Goal: Task Accomplishment & Management: Use online tool/utility

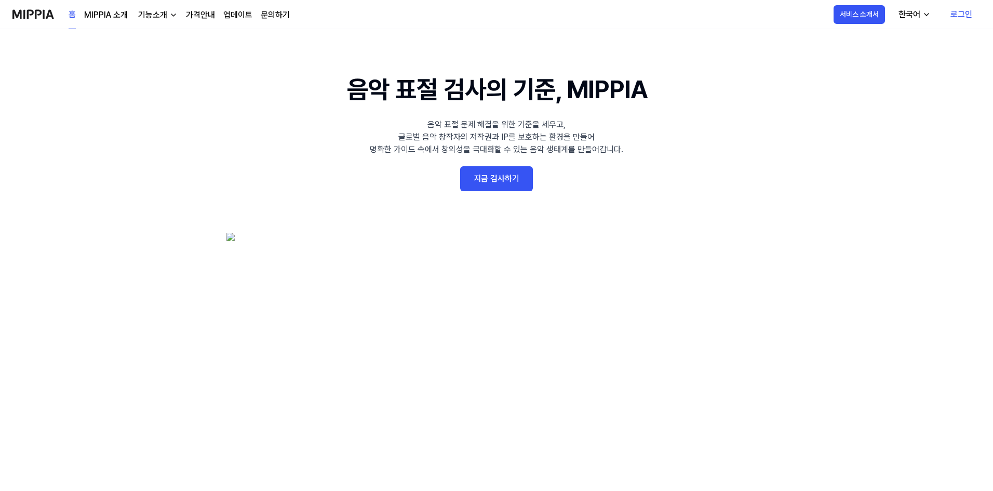
click at [946, 10] on link "로그인" at bounding box center [961, 14] width 38 height 29
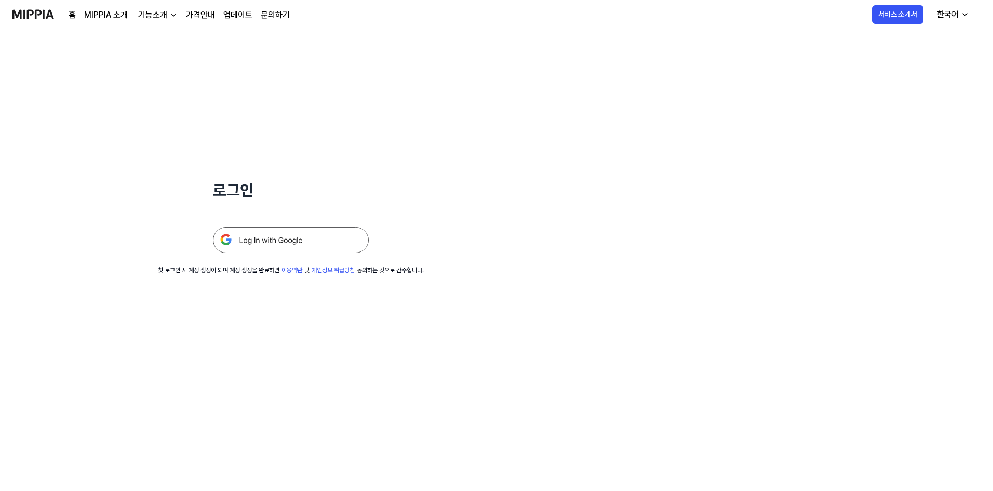
click at [287, 239] on img at bounding box center [291, 240] width 156 height 26
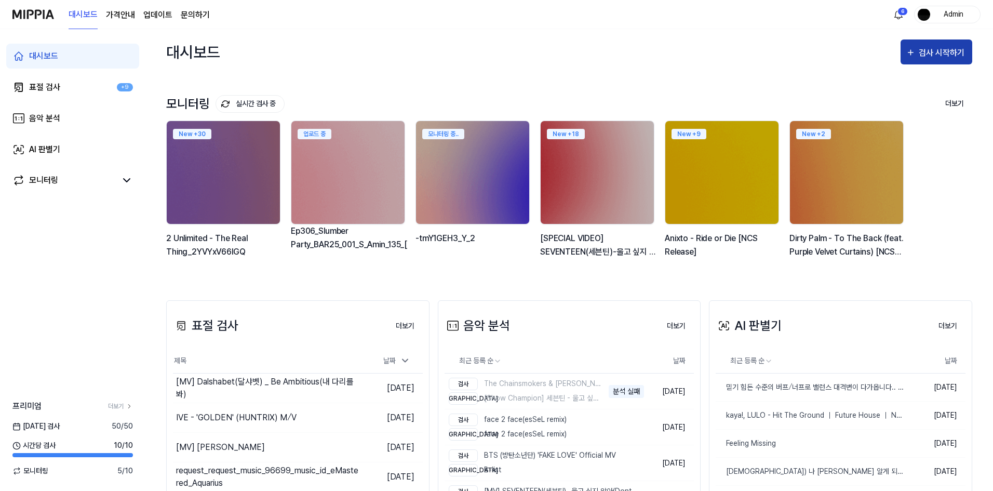
click at [931, 58] on div "검사 시작하기" at bounding box center [942, 52] width 48 height 13
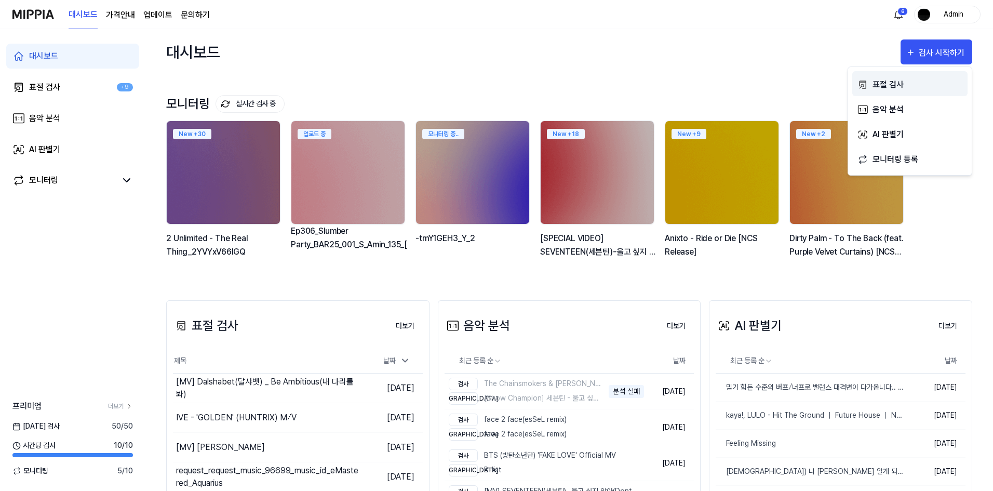
click at [889, 85] on div "표절 검사" at bounding box center [917, 84] width 90 height 13
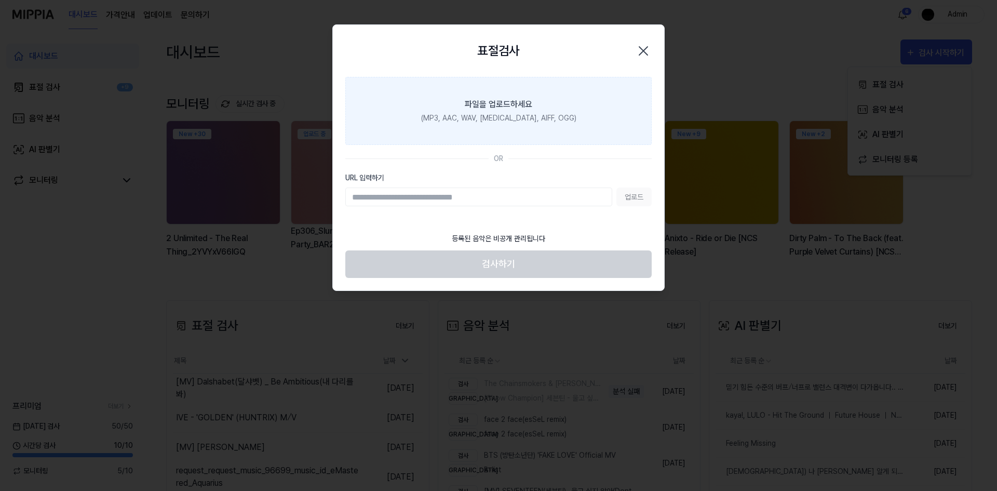
click at [476, 128] on label "파일을 업로드하세요 (MP3, AAC, WAV, [MEDICAL_DATA], AIFF, OGG)" at bounding box center [498, 111] width 306 height 68
click at [0, 0] on input "파일을 업로드하세요 (MP3, AAC, WAV, [MEDICAL_DATA], AIFF, OGG)" at bounding box center [0, 0] width 0 height 0
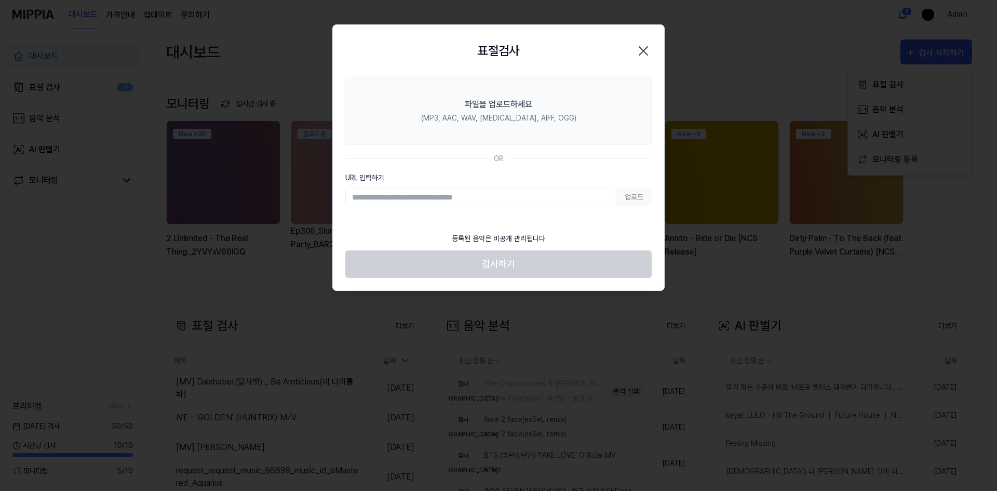
click at [542, 62] on div "표절검사 닫기" at bounding box center [498, 50] width 306 height 27
click at [636, 52] on icon "button" at bounding box center [643, 51] width 17 height 17
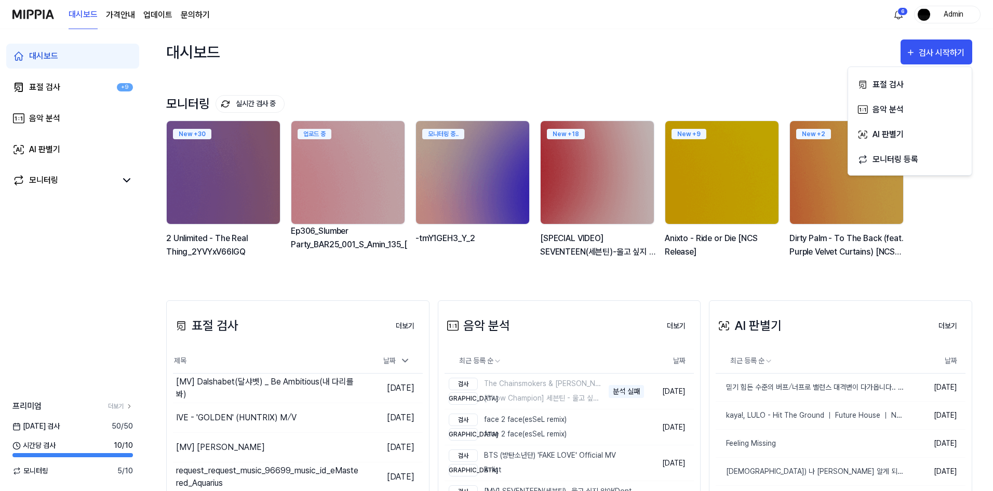
click at [573, 276] on div "모니터링 실시간 검사 중 더보기 모니터링 New + 30 2 Unlimited - The Real Thing_2YVYxV66lGQ 업로드 중 …" at bounding box center [569, 177] width 806 height 205
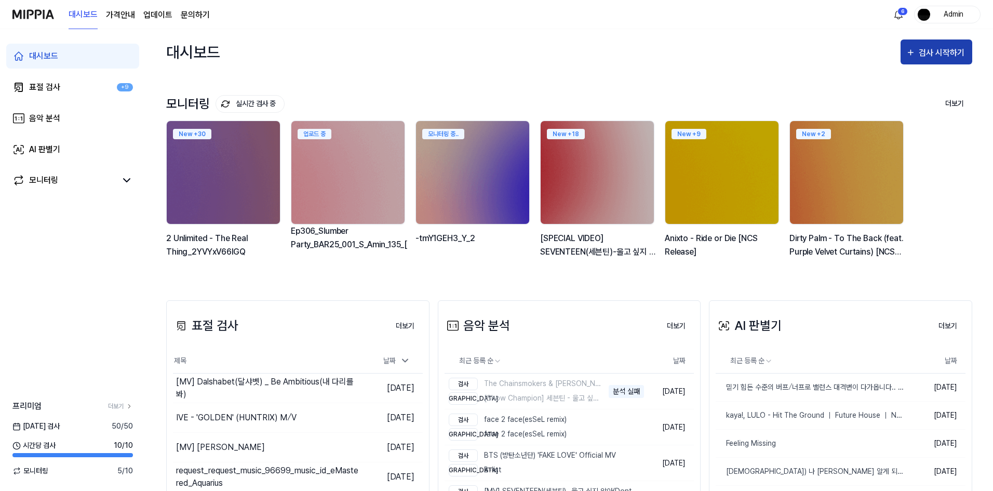
click at [948, 54] on div "검사 시작하기" at bounding box center [942, 52] width 48 height 13
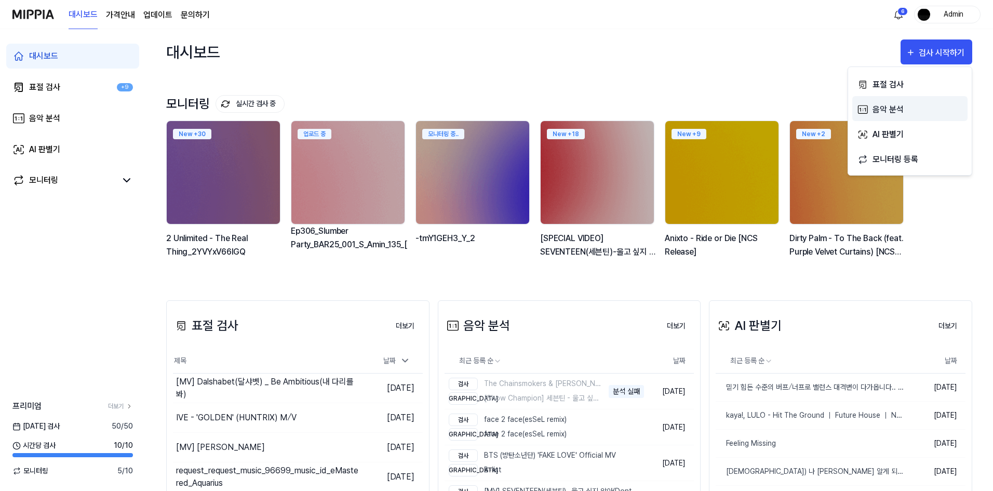
click at [883, 115] on div "음악 분석" at bounding box center [917, 109] width 90 height 13
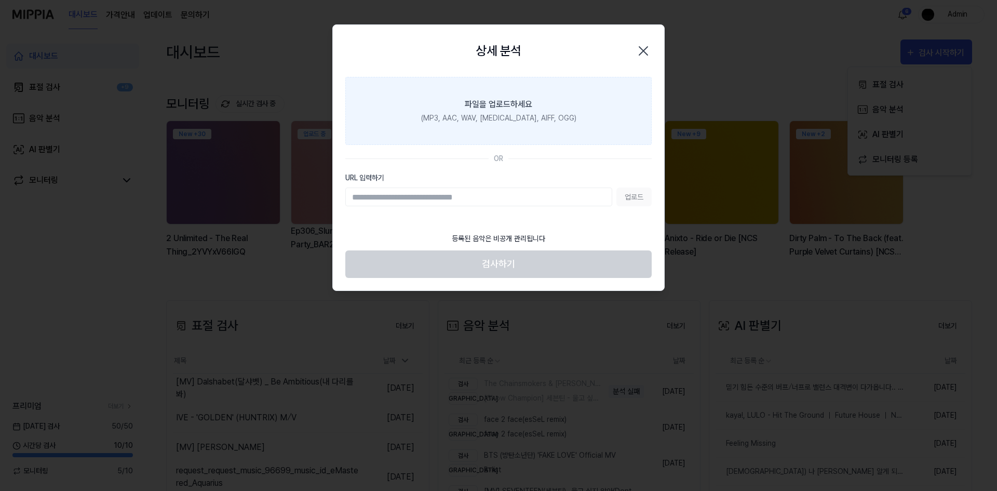
click at [456, 108] on label "파일을 업로드하세요 (MP3, AAC, WAV, FLAC, AIFF, OGG)" at bounding box center [498, 111] width 306 height 68
click at [0, 0] on input "파일을 업로드하세요 (MP3, AAC, WAV, FLAC, AIFF, OGG)" at bounding box center [0, 0] width 0 height 0
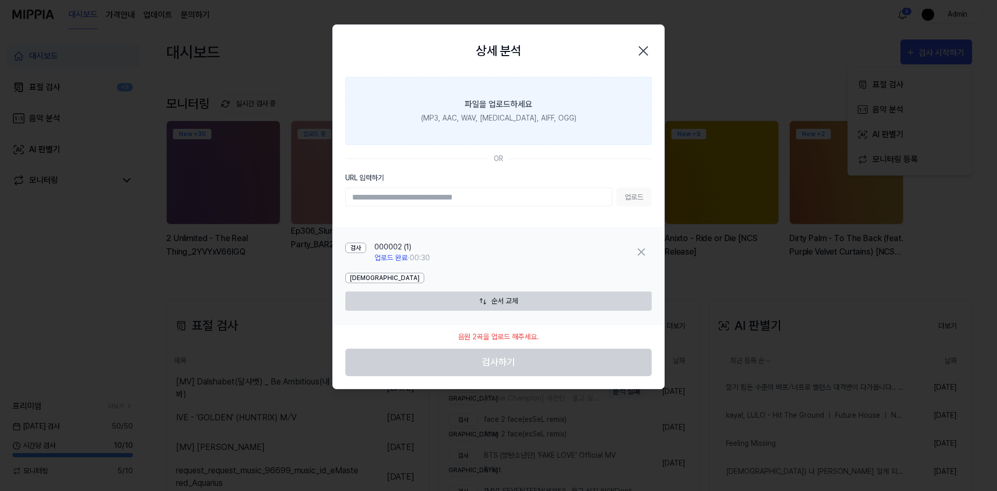
click at [479, 116] on div "(MP3, AAC, WAV, FLAC, AIFF, OGG)" at bounding box center [498, 118] width 155 height 11
click at [0, 0] on input "파일을 업로드하세요 (MP3, AAC, WAV, FLAC, AIFF, OGG)" at bounding box center [0, 0] width 0 height 0
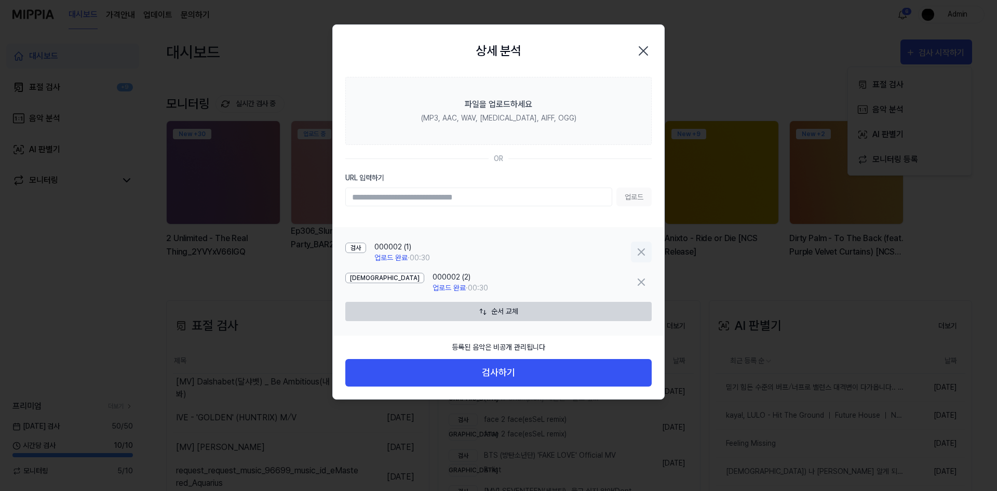
click at [644, 253] on icon at bounding box center [641, 252] width 12 height 12
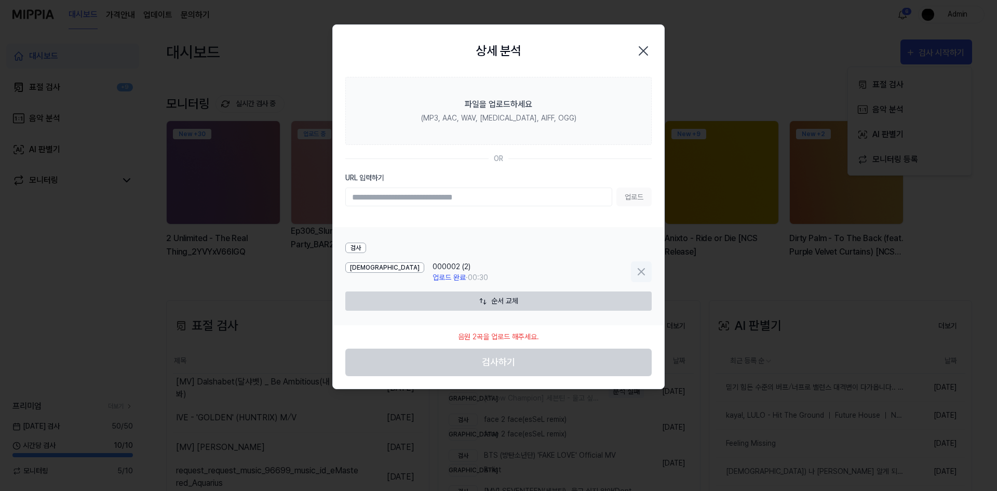
click at [643, 270] on icon at bounding box center [641, 271] width 6 height 6
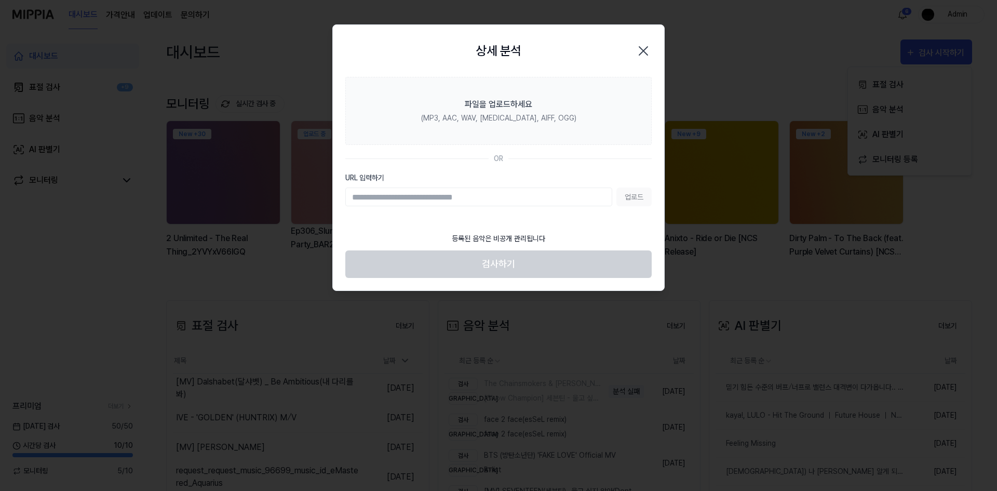
click at [515, 47] on h2 "상세 분석" at bounding box center [498, 51] width 45 height 19
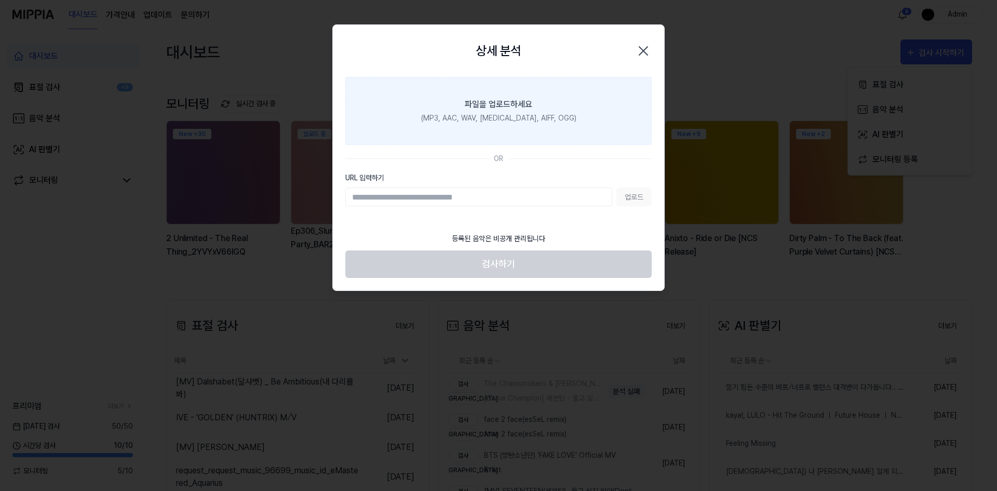
click at [513, 104] on div "파일을 업로드하세요" at bounding box center [498, 104] width 67 height 12
click at [0, 0] on input "파일을 업로드하세요 (MP3, AAC, WAV, FLAC, AIFF, OGG)" at bounding box center [0, 0] width 0 height 0
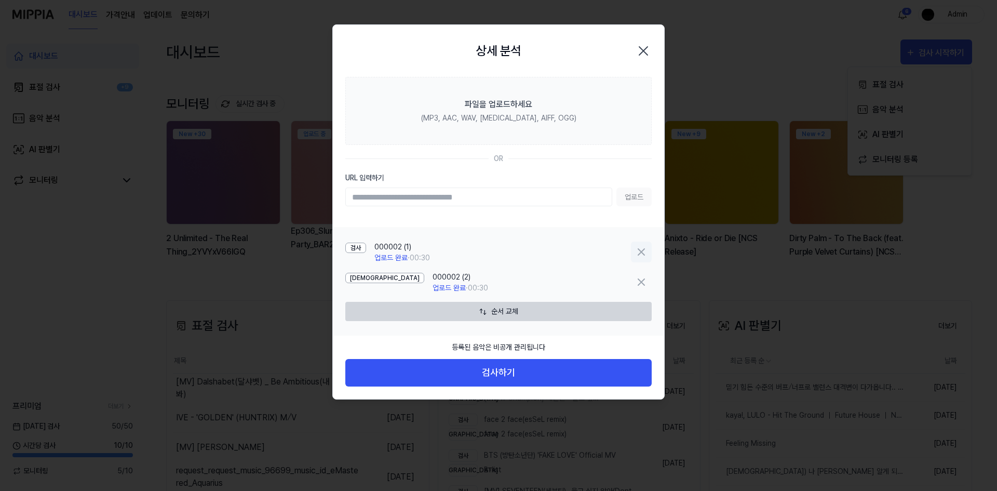
click at [636, 256] on icon at bounding box center [641, 252] width 12 height 12
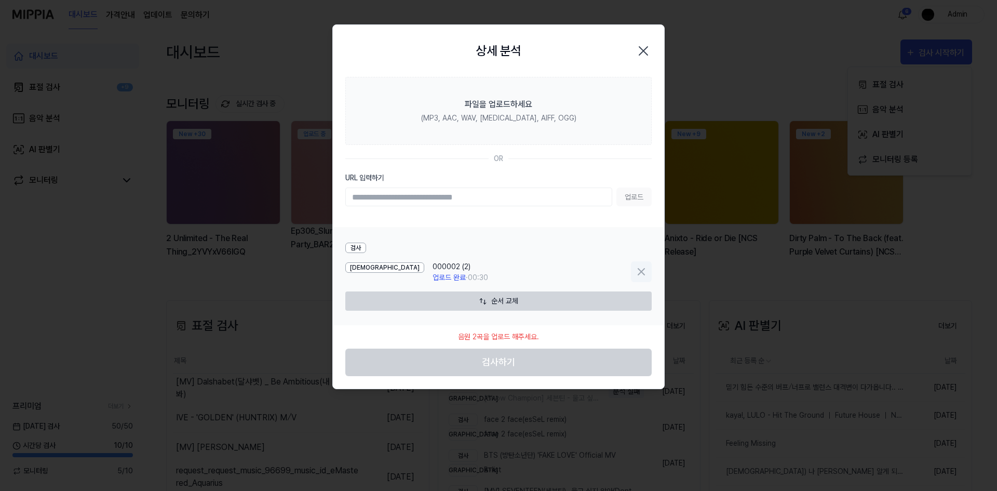
click at [639, 274] on icon at bounding box center [641, 271] width 6 height 6
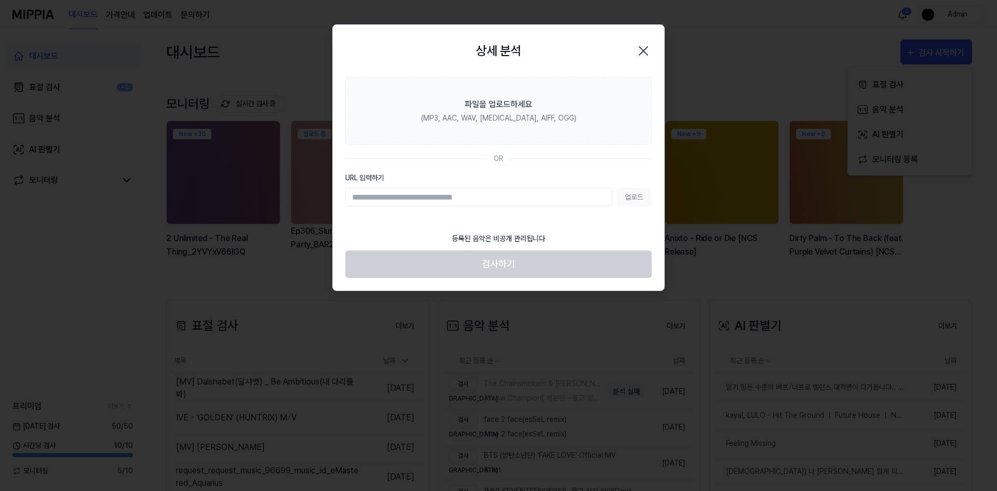
click at [643, 43] on icon "button" at bounding box center [643, 51] width 17 height 17
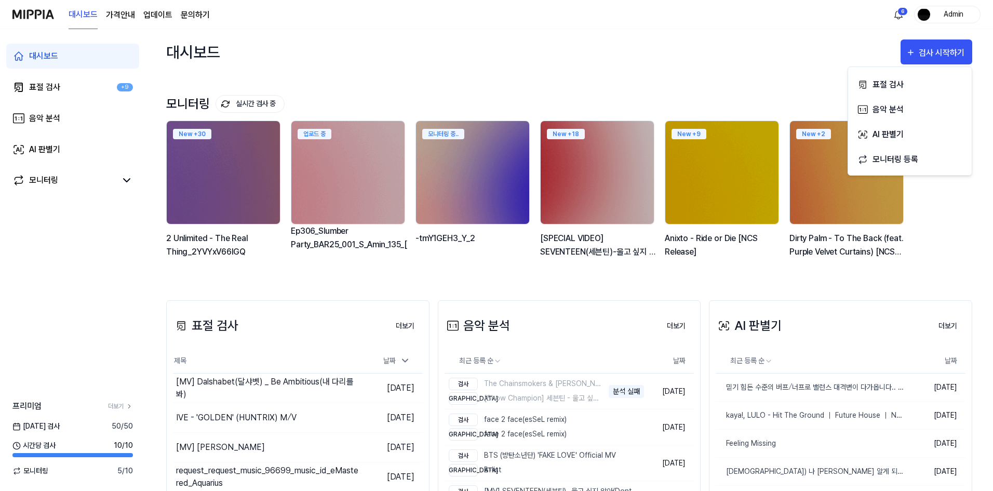
click at [633, 49] on div "대시보드 검사 시작하기" at bounding box center [569, 52] width 806 height 46
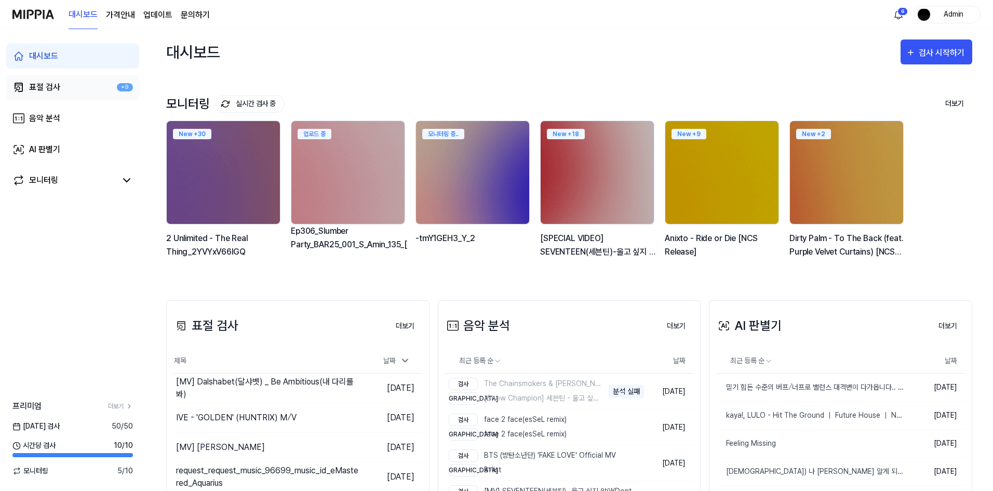
click at [78, 94] on link "표절 검사 +9" at bounding box center [72, 87] width 133 height 25
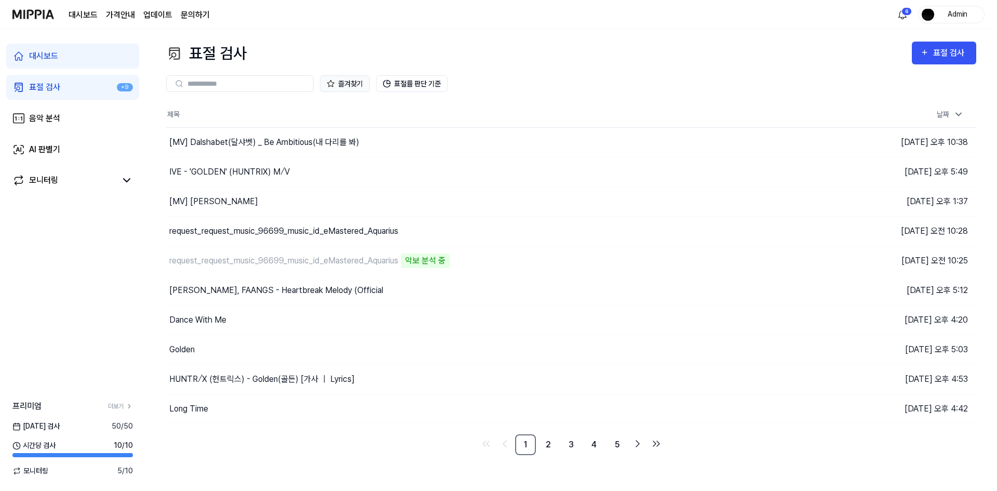
click at [359, 82] on button "즐겨찾기" at bounding box center [345, 83] width 50 height 17
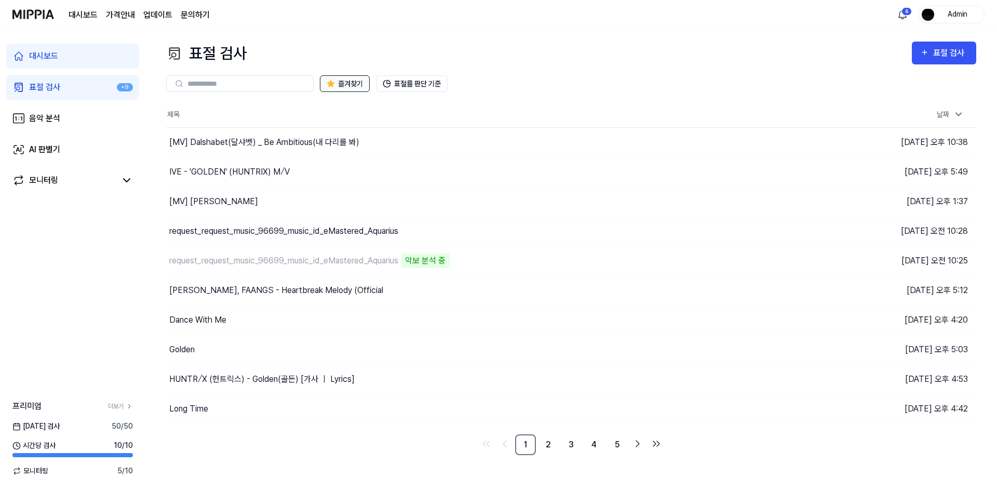
click at [359, 82] on button "즐겨찾기" at bounding box center [345, 83] width 50 height 17
click at [354, 84] on button "즐겨찾기" at bounding box center [345, 83] width 50 height 17
click at [347, 106] on th "제목" at bounding box center [469, 114] width 607 height 25
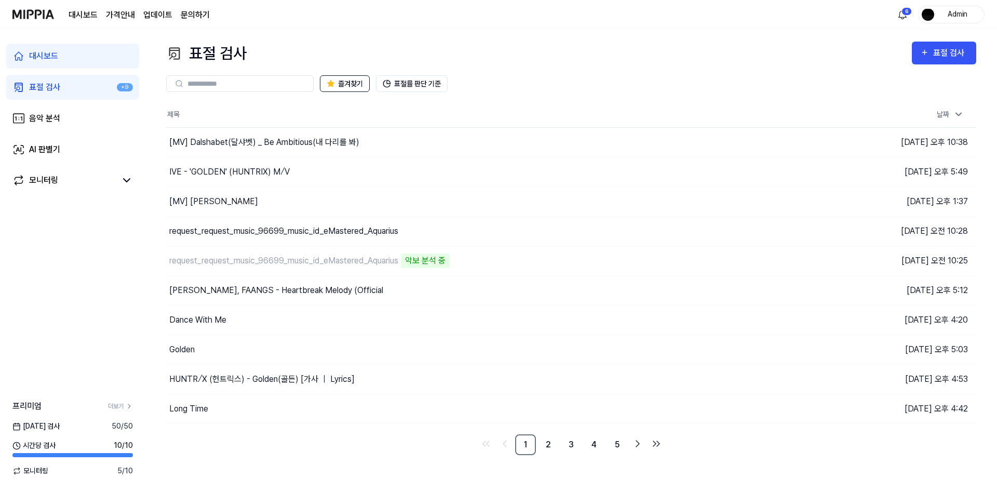
click at [618, 82] on div "즐겨찾기 표절률 판단 기준" at bounding box center [571, 83] width 810 height 17
click at [645, 63] on div "표절 검사 표절 검사" at bounding box center [571, 53] width 810 height 23
click at [640, 64] on div "표절 검사 표절 검사" at bounding box center [571, 53] width 810 height 23
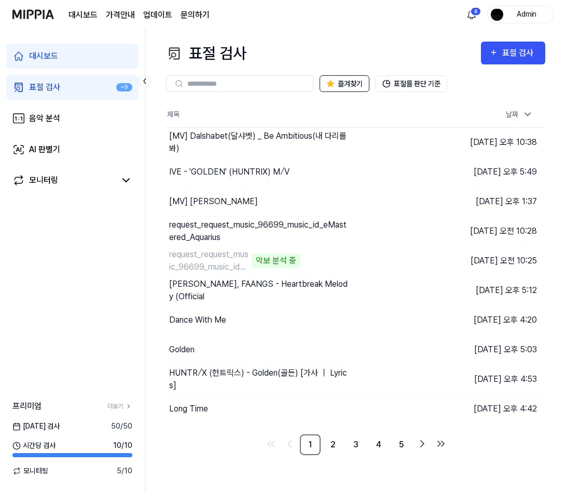
click at [343, 100] on div "즐겨찾기 표절률 판단 기준" at bounding box center [355, 83] width 379 height 37
click at [341, 87] on button "즐겨찾기" at bounding box center [345, 83] width 50 height 17
click at [342, 101] on div "즐겨찾기 표절률 판단 기준" at bounding box center [355, 83] width 379 height 37
click at [334, 437] on link "2" at bounding box center [333, 444] width 21 height 21
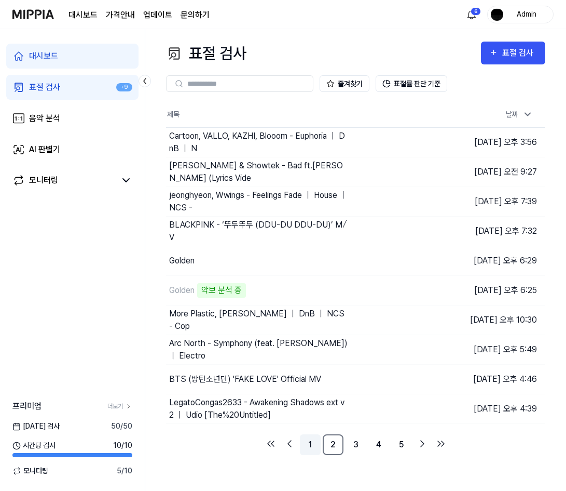
click at [307, 446] on link "1" at bounding box center [310, 444] width 21 height 21
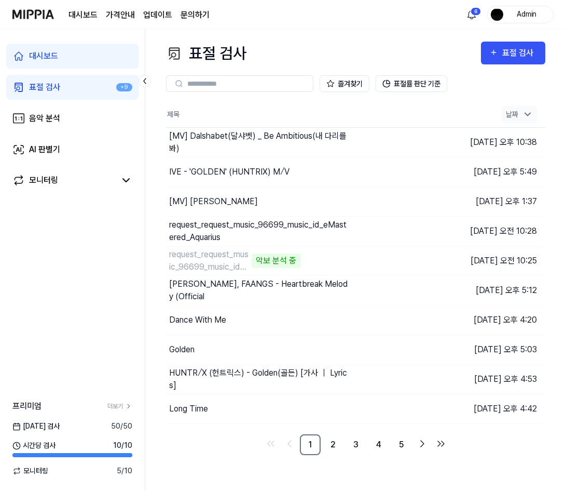
click at [519, 110] on div "날짜" at bounding box center [519, 114] width 35 height 17
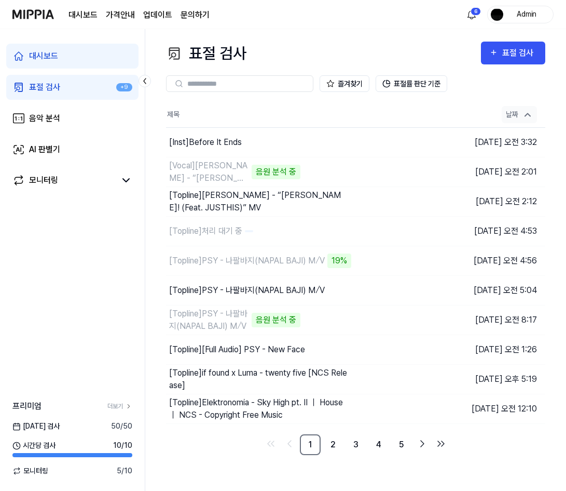
click at [522, 115] on div "날짜" at bounding box center [519, 114] width 35 height 17
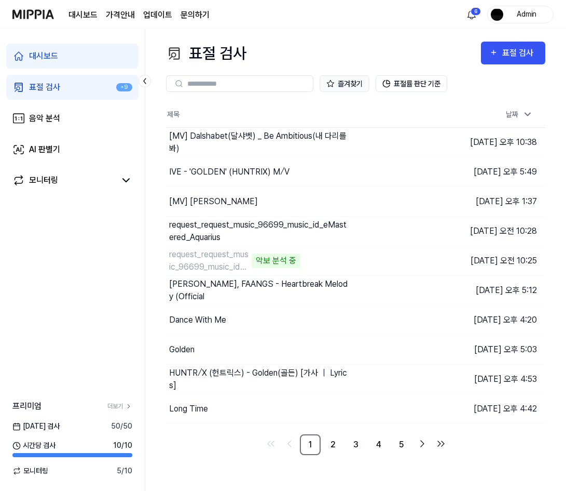
click at [347, 85] on button "즐겨찾기" at bounding box center [345, 83] width 50 height 17
click at [348, 86] on button "즐겨찾기" at bounding box center [345, 83] width 50 height 17
drag, startPoint x: 353, startPoint y: 127, endPoint x: 331, endPoint y: 139, distance: 25.1
drag, startPoint x: 331, startPoint y: 139, endPoint x: 317, endPoint y: 147, distance: 16.7
click at [317, 147] on div "[MV] Dalshabet(달샤벳) _ Be Ambitious(내 다리를 봐)" at bounding box center [259, 142] width 180 height 25
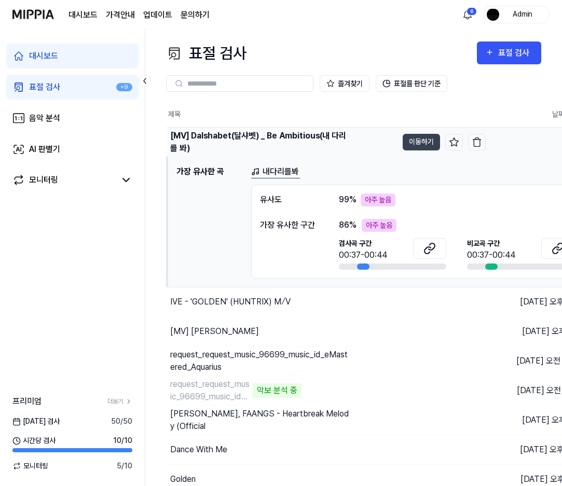
click at [292, 143] on div "[MV] Dalshabet(달샤벳) _ Be Ambitious(내 다리를 봐)" at bounding box center [260, 142] width 180 height 25
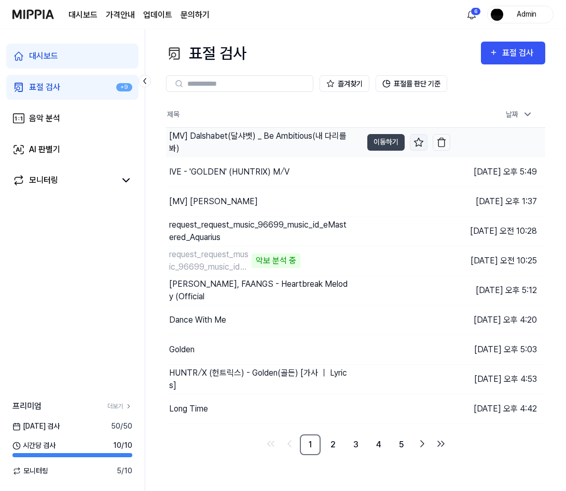
click at [418, 142] on icon at bounding box center [419, 142] width 9 height 8
click at [341, 80] on button "즐겨찾기" at bounding box center [345, 83] width 50 height 17
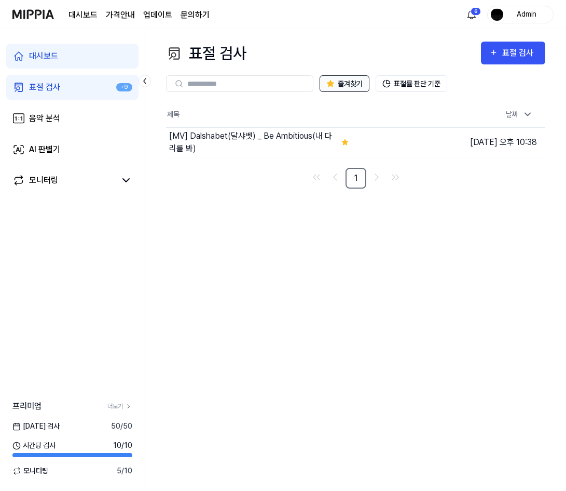
click at [341, 80] on button "즐겨찾기" at bounding box center [345, 83] width 50 height 17
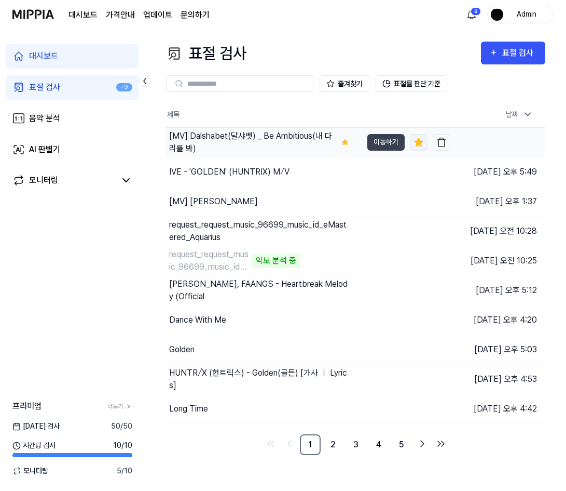
click at [414, 140] on icon at bounding box center [419, 142] width 10 height 10
click at [348, 108] on th "제목" at bounding box center [308, 114] width 284 height 25
click at [417, 142] on icon at bounding box center [419, 142] width 9 height 8
click at [417, 143] on icon at bounding box center [419, 142] width 9 height 8
click at [343, 75] on button "즐겨찾기" at bounding box center [345, 83] width 50 height 17
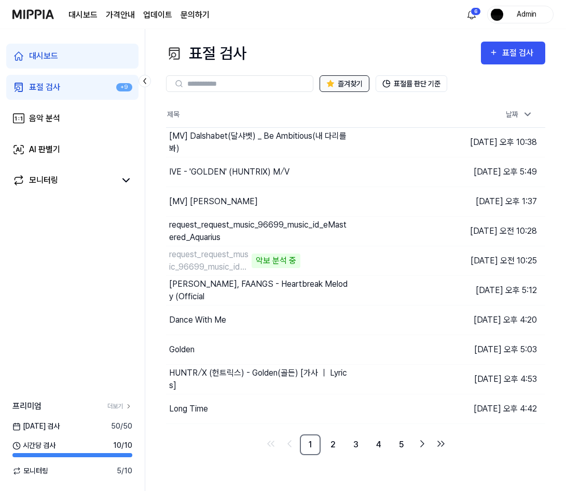
click at [342, 86] on button "즐겨찾기" at bounding box center [345, 83] width 50 height 17
click at [292, 104] on th "제목" at bounding box center [308, 114] width 284 height 25
click at [297, 101] on div "즐겨찾기 표절률 판단 기준" at bounding box center [355, 83] width 379 height 37
